Goal: Find specific page/section: Find specific page/section

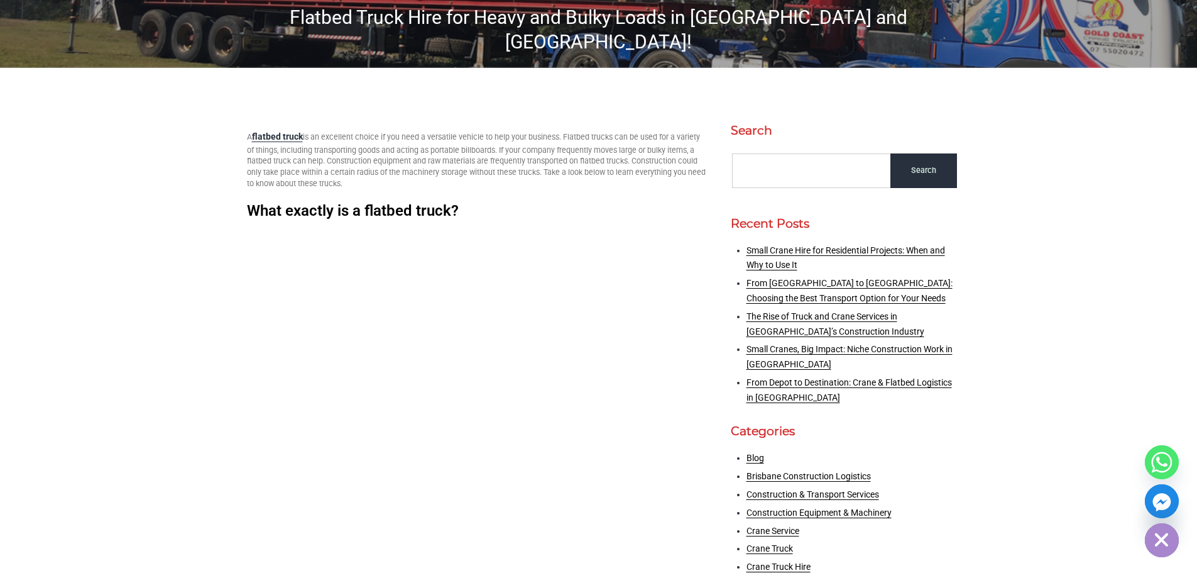
scroll to position [377, 0]
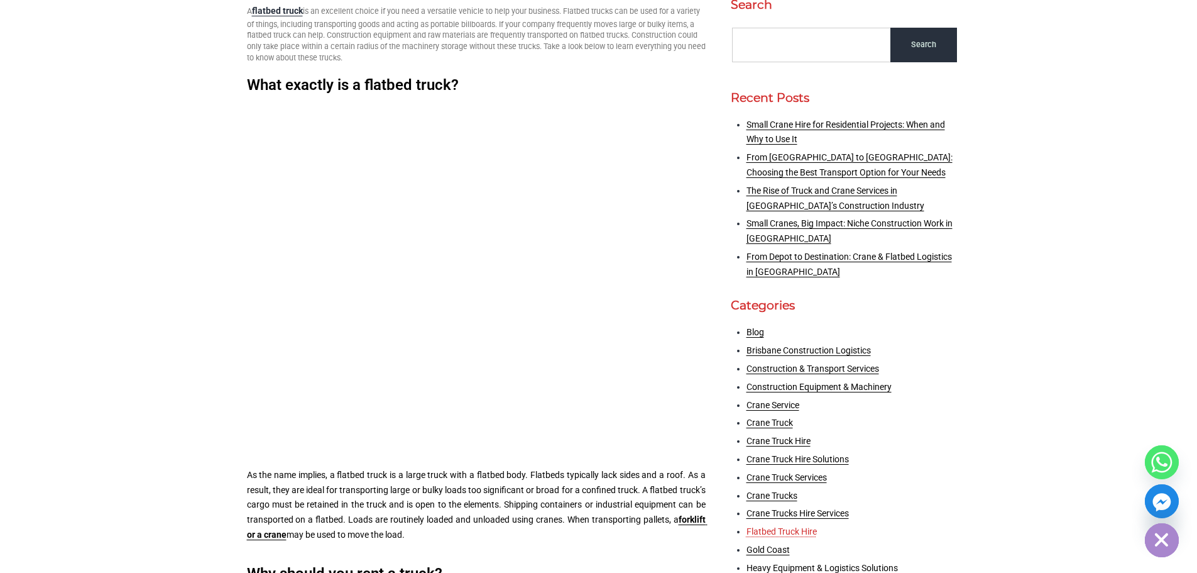
click at [789, 526] on link "Flatbed Truck Hire" at bounding box center [782, 531] width 70 height 10
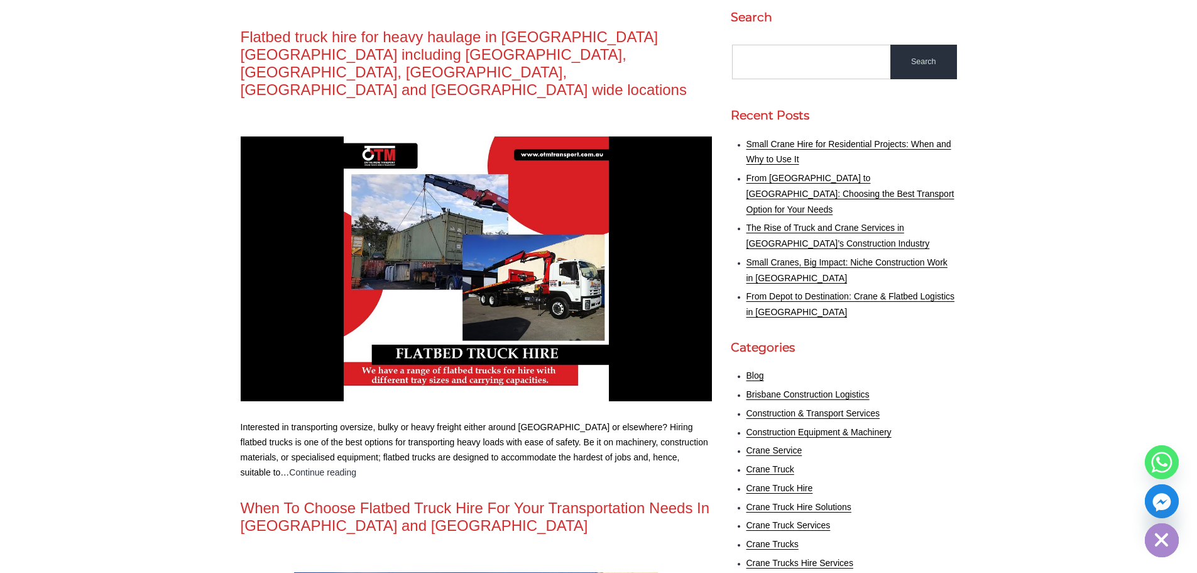
scroll to position [314, 0]
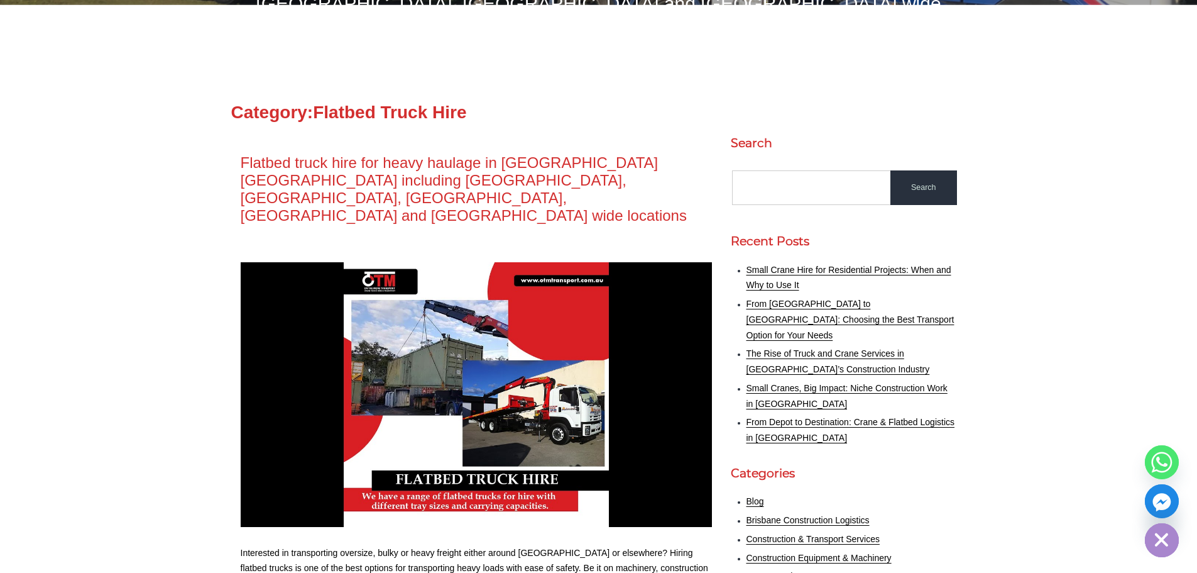
click at [864, 170] on input "Search…" at bounding box center [812, 187] width 160 height 35
type input "15m flatbed"
click at [891, 170] on input "Search" at bounding box center [924, 187] width 67 height 35
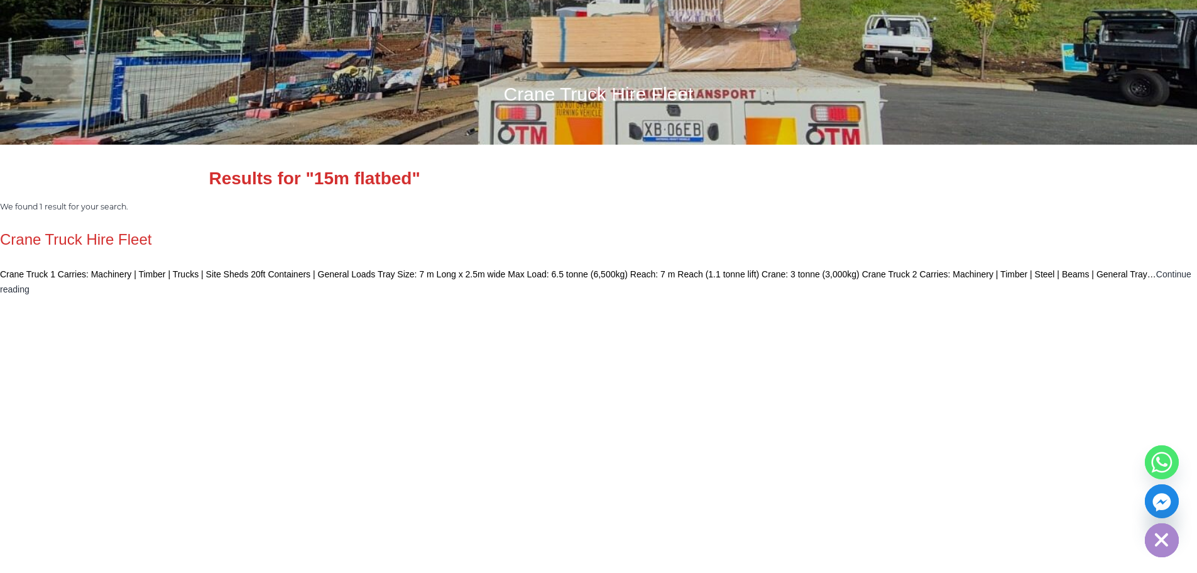
scroll to position [314, 0]
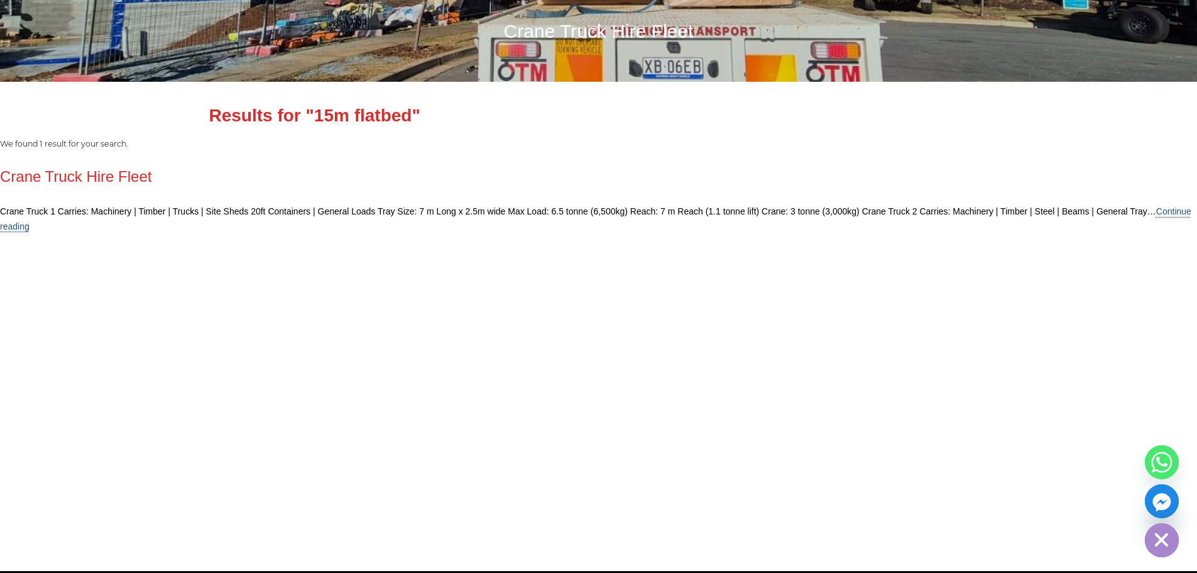
click at [1147, 214] on link "Continue reading Crane Truck Hire Fleet" at bounding box center [596, 218] width 1192 height 25
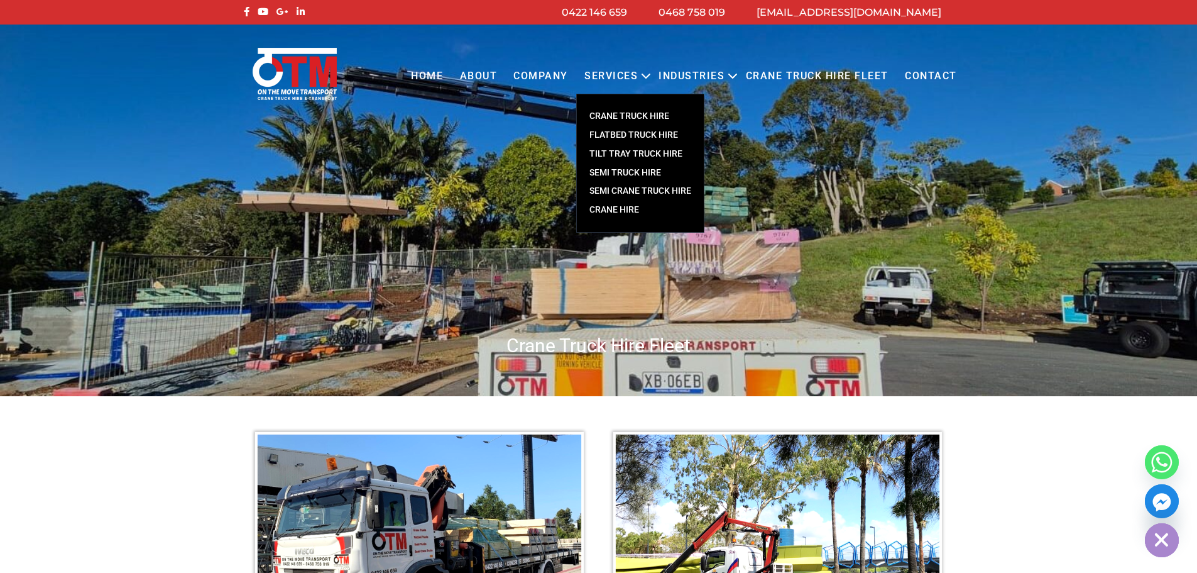
click at [644, 133] on link "FLATBED TRUCK HIRE" at bounding box center [640, 135] width 127 height 19
